Goal: Task Accomplishment & Management: Complete application form

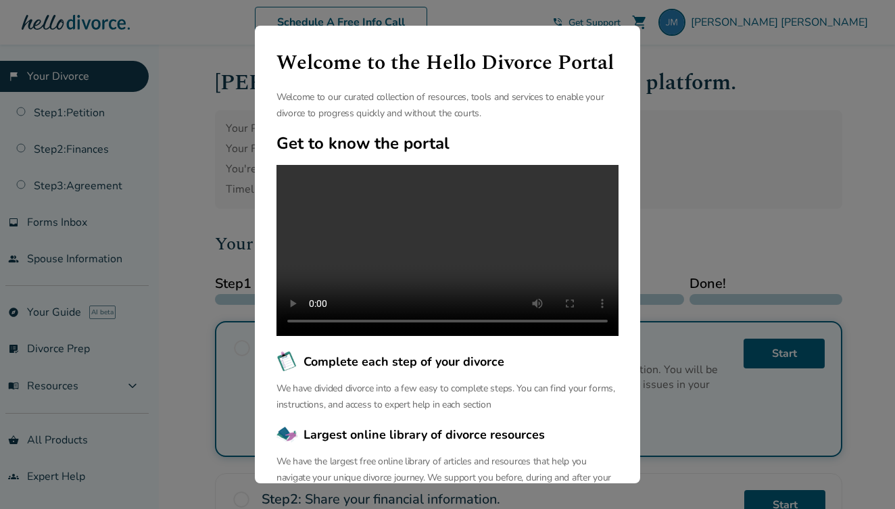
click at [681, 175] on div "Welcome to the Hello Divorce Portal Welcome to our curated collection of resour…" at bounding box center [447, 254] width 895 height 509
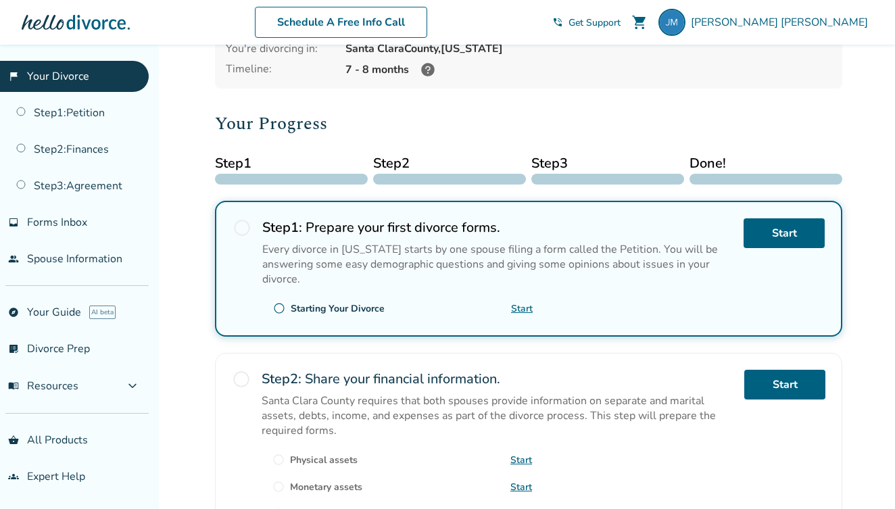
scroll to position [121, 0]
click at [242, 229] on span "radio_button_unchecked" at bounding box center [242, 227] width 19 height 19
click at [769, 236] on link "Start" at bounding box center [784, 233] width 81 height 30
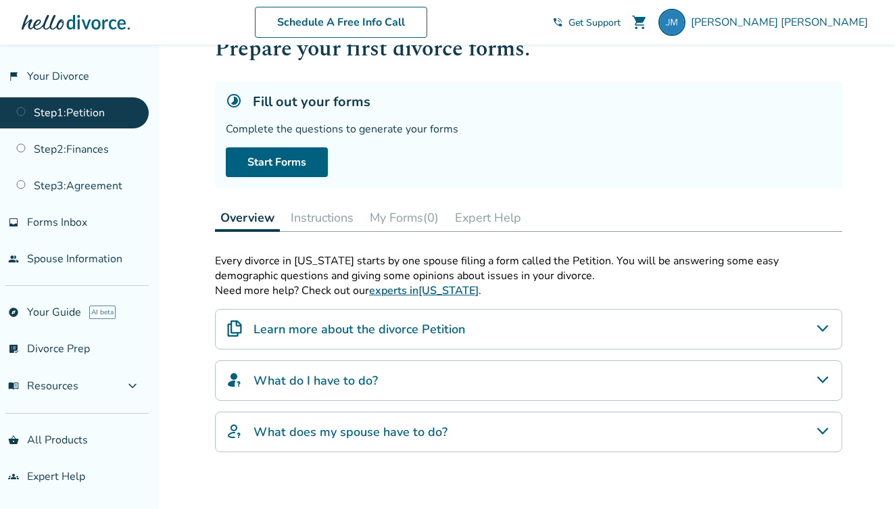
scroll to position [59, 0]
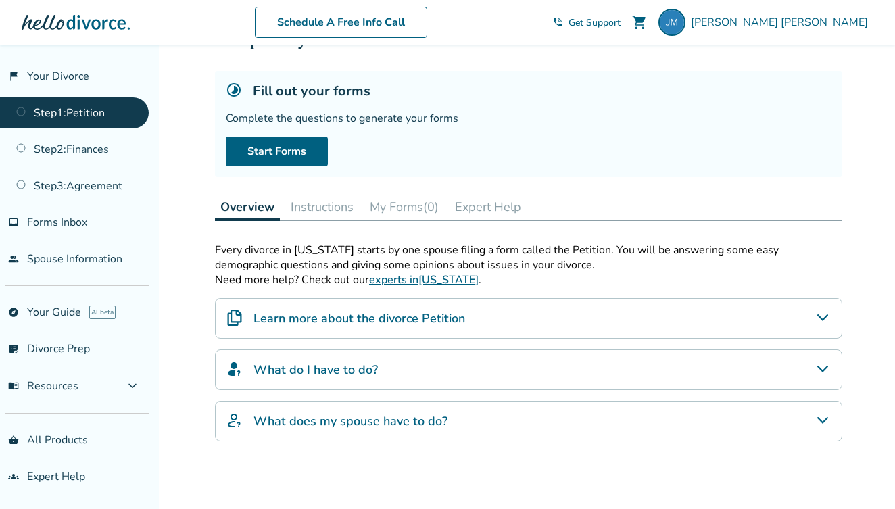
click at [330, 206] on button "Instructions" at bounding box center [322, 206] width 74 height 27
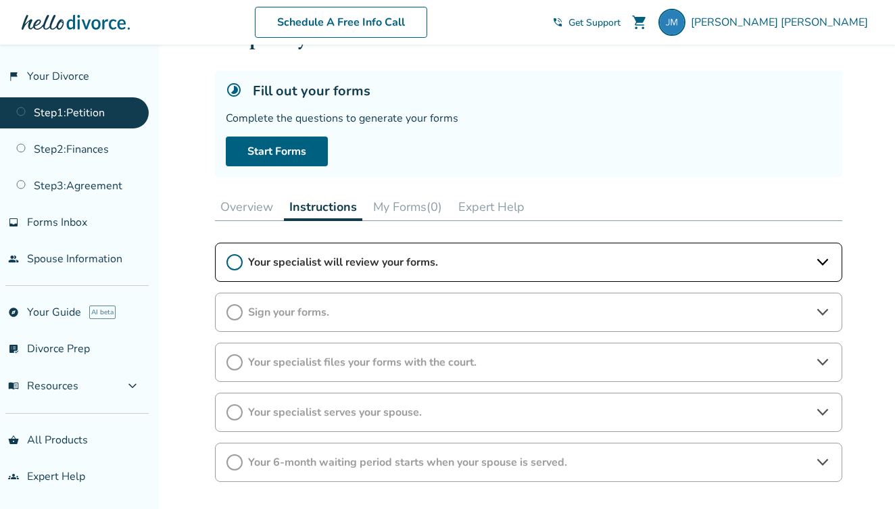
click at [323, 264] on span "Your specialist will review your forms." at bounding box center [528, 262] width 561 height 15
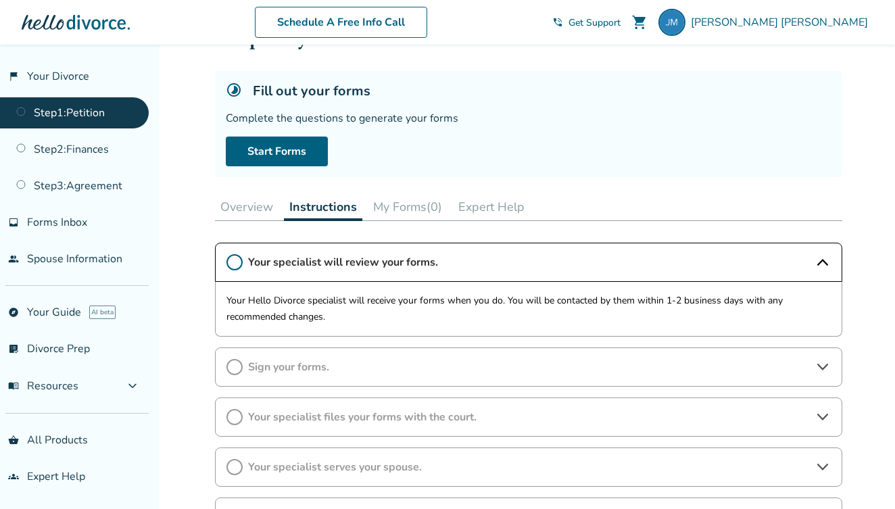
click at [407, 210] on button "My Forms (0)" at bounding box center [408, 206] width 80 height 27
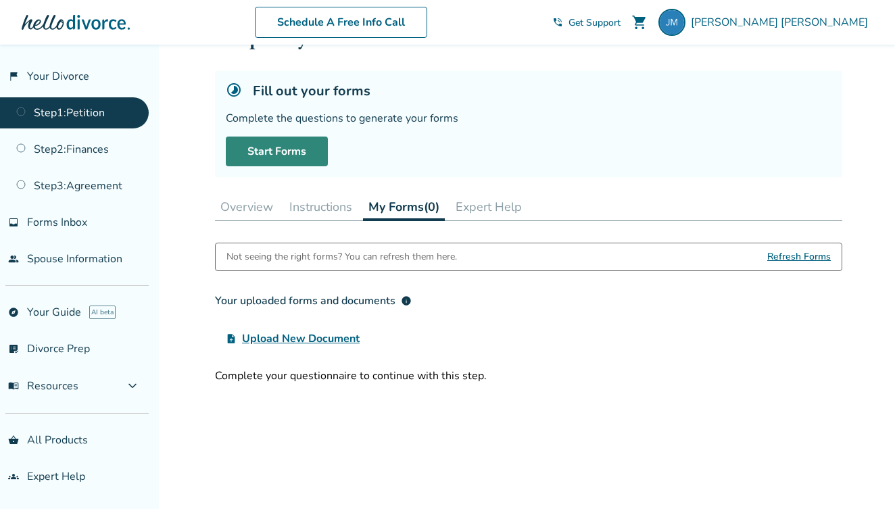
click at [290, 157] on link "Start Forms" at bounding box center [277, 152] width 102 height 30
